Goal: Task Accomplishment & Management: Use online tool/utility

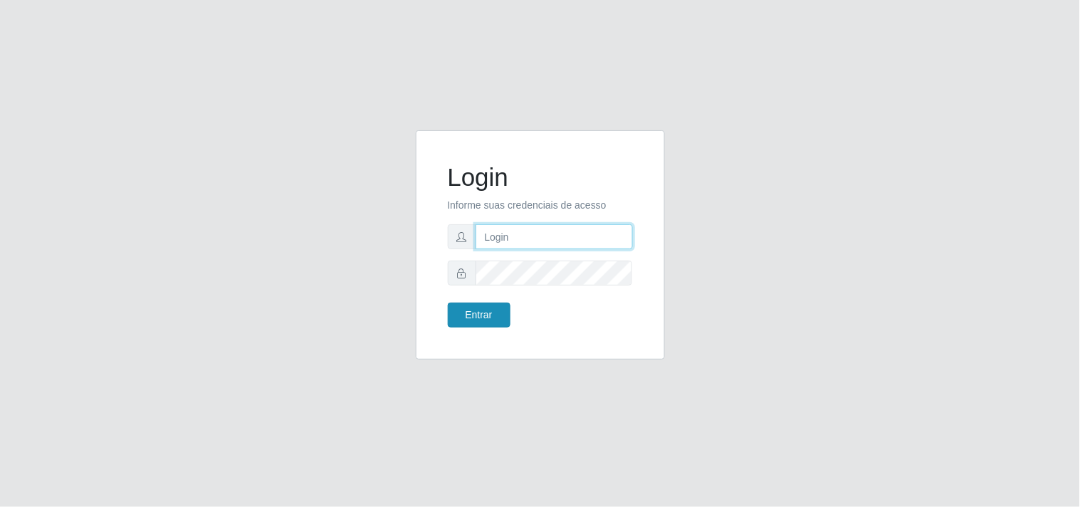
type input "[EMAIL_ADDRESS][DOMAIN_NAME]"
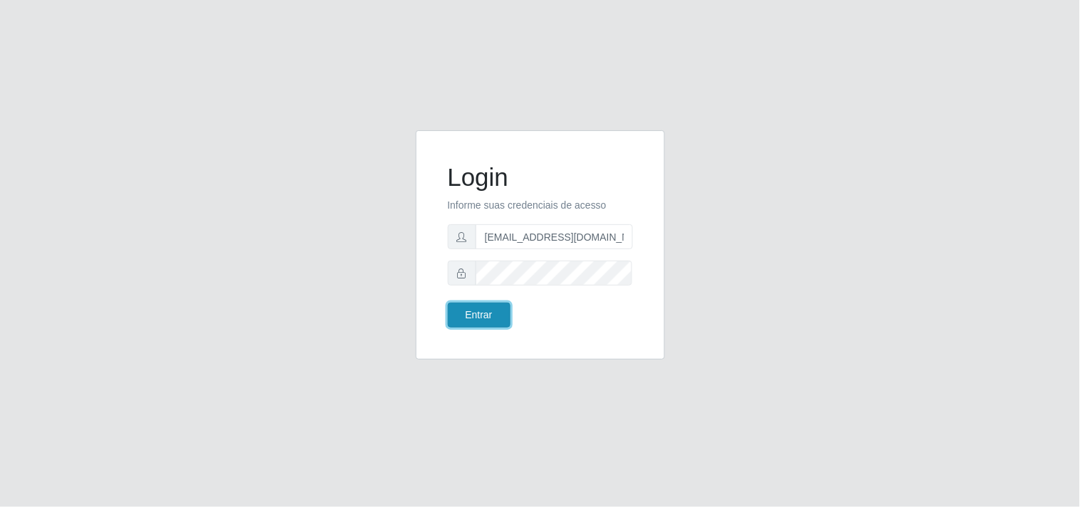
click at [479, 320] on button "Entrar" at bounding box center [479, 315] width 63 height 25
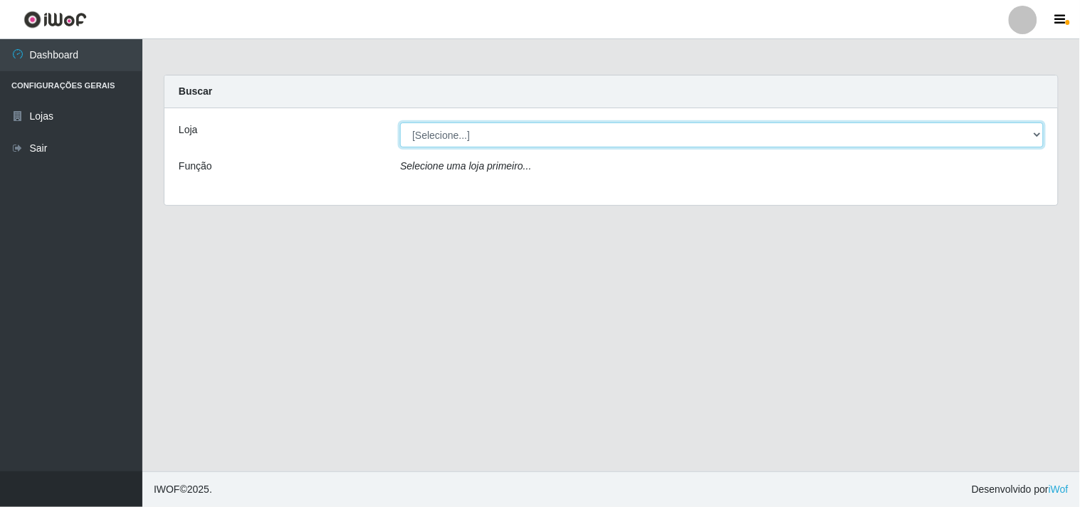
click at [1036, 138] on select "[Selecione...] Hiper Queiroz - [GEOGRAPHIC_DATA]" at bounding box center [722, 134] width 644 height 25
select select "514"
click at [400, 122] on select "[Selecione...] Hiper Queiroz - [GEOGRAPHIC_DATA]" at bounding box center [722, 134] width 644 height 25
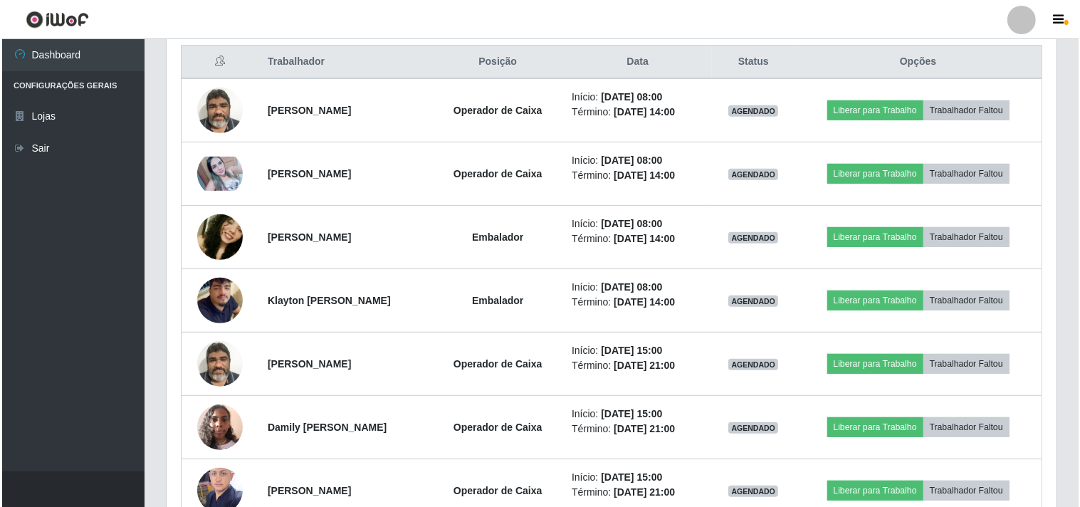
scroll to position [474, 0]
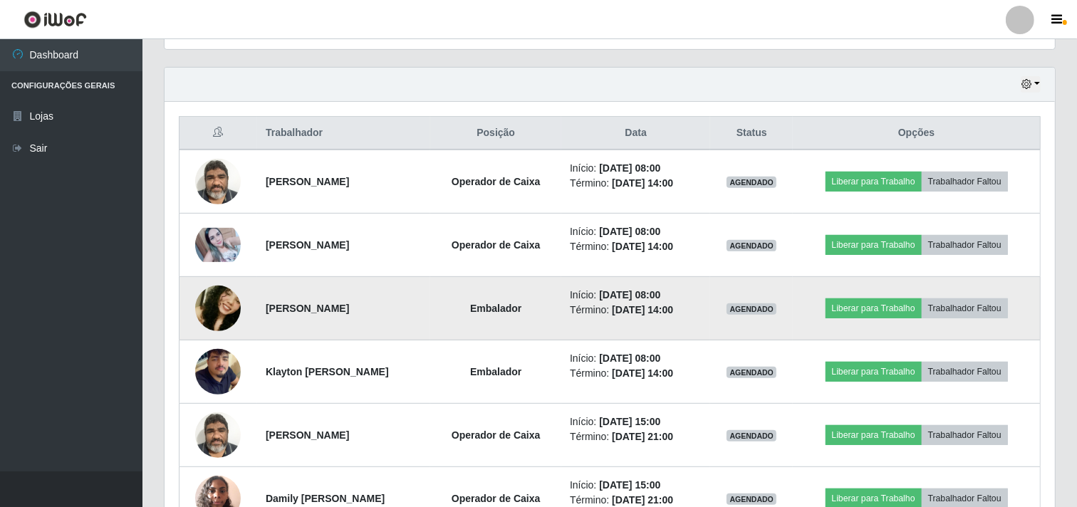
click at [214, 307] on img at bounding box center [218, 308] width 46 height 96
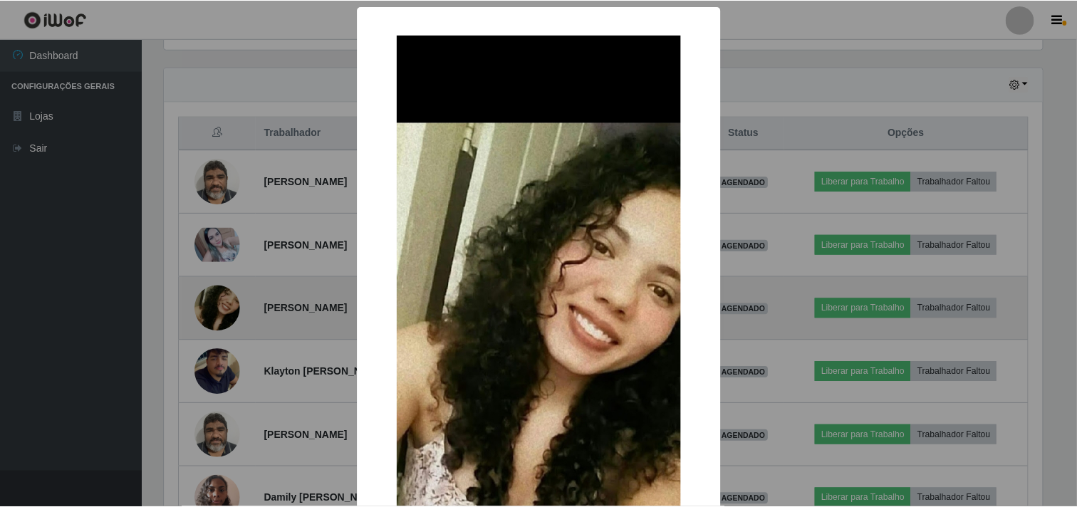
scroll to position [295, 881]
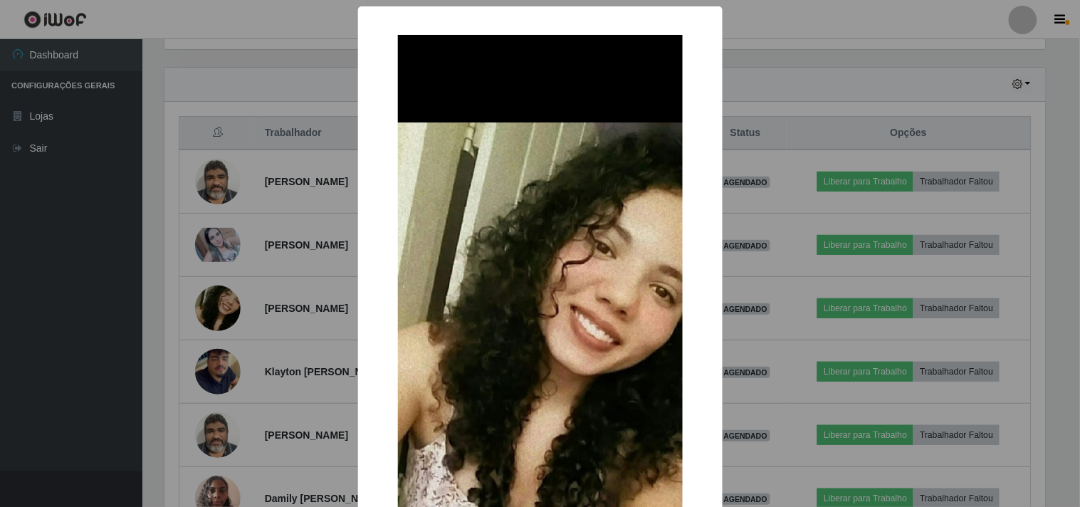
click at [40, 328] on div "× OK Cancel" at bounding box center [540, 253] width 1080 height 507
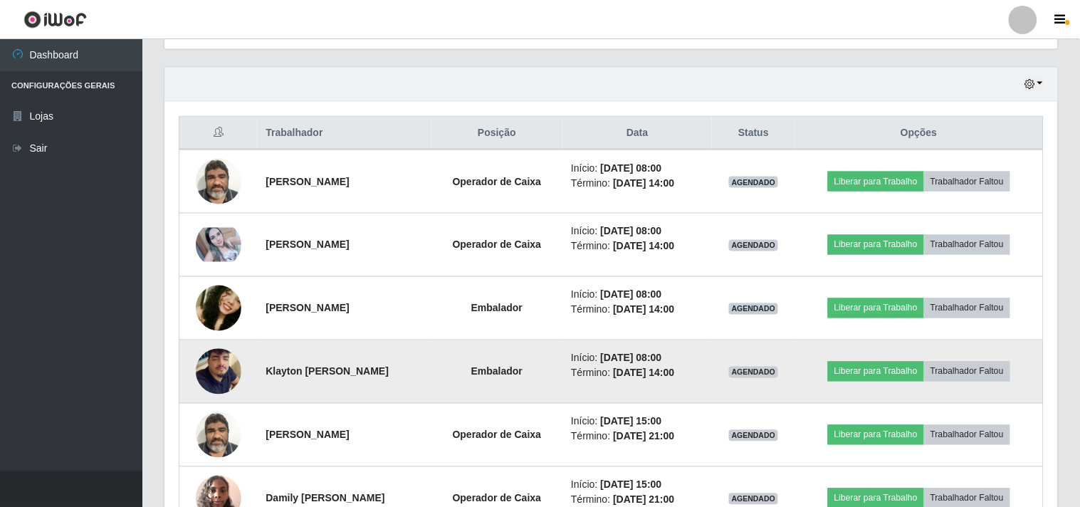
scroll to position [295, 890]
click at [209, 380] on img at bounding box center [218, 371] width 46 height 81
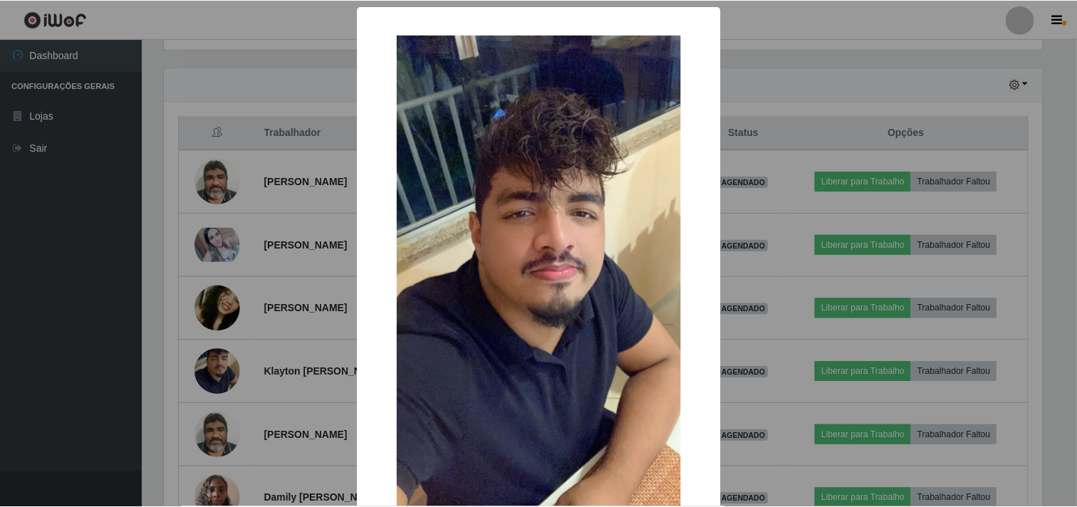
scroll to position [295, 881]
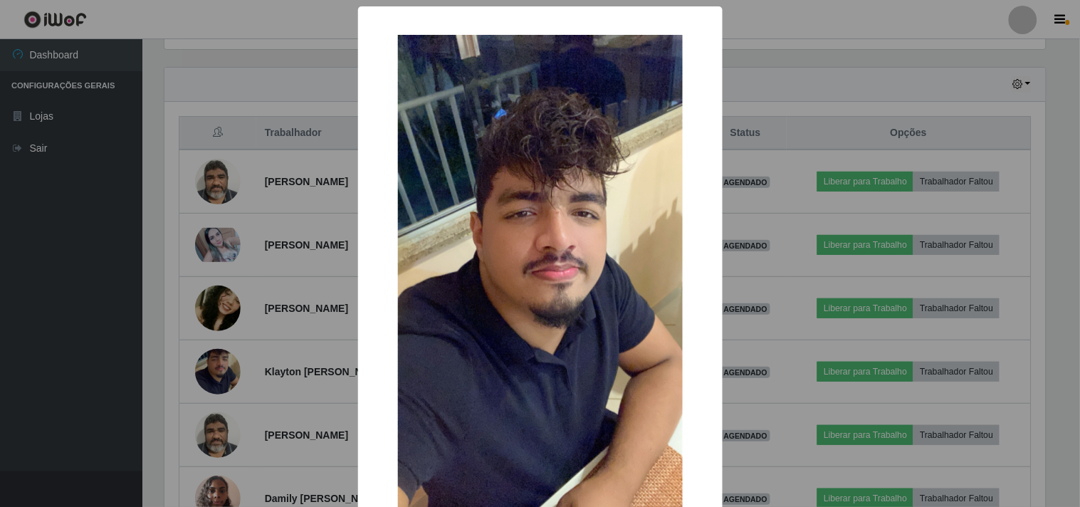
click at [43, 383] on div "× OK Cancel" at bounding box center [540, 253] width 1080 height 507
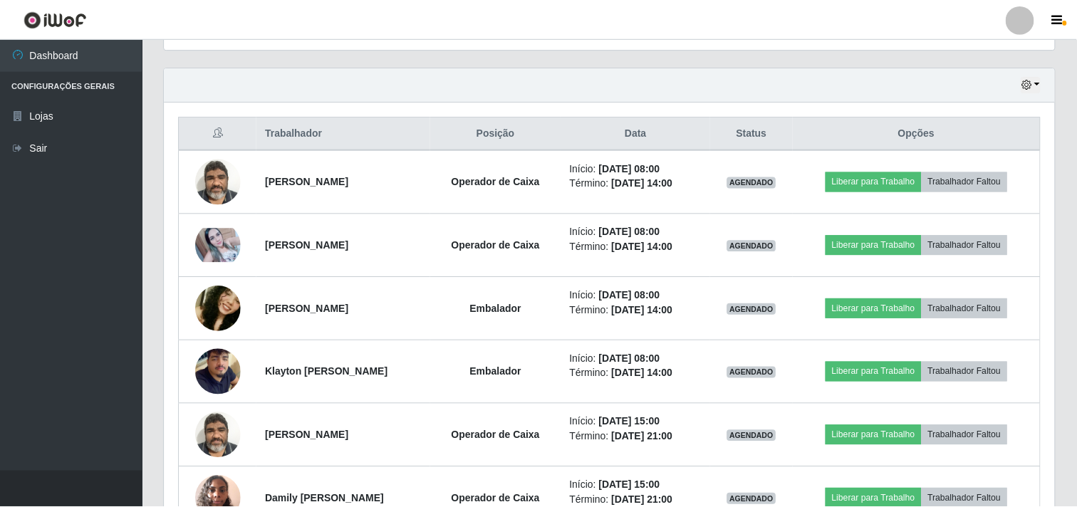
scroll to position [295, 890]
